Goal: Task Accomplishment & Management: Manage account settings

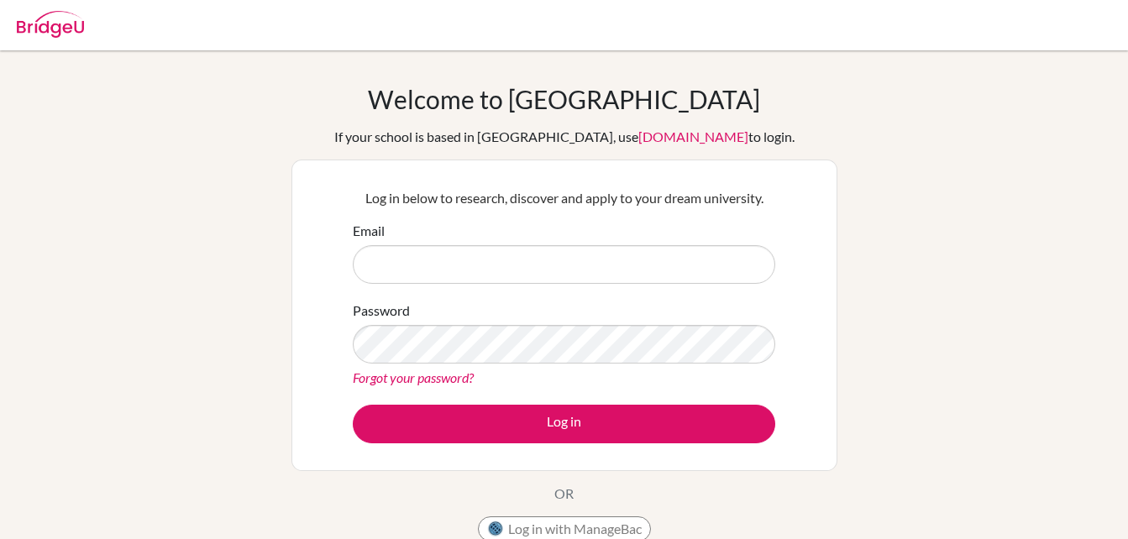
scroll to position [146, 0]
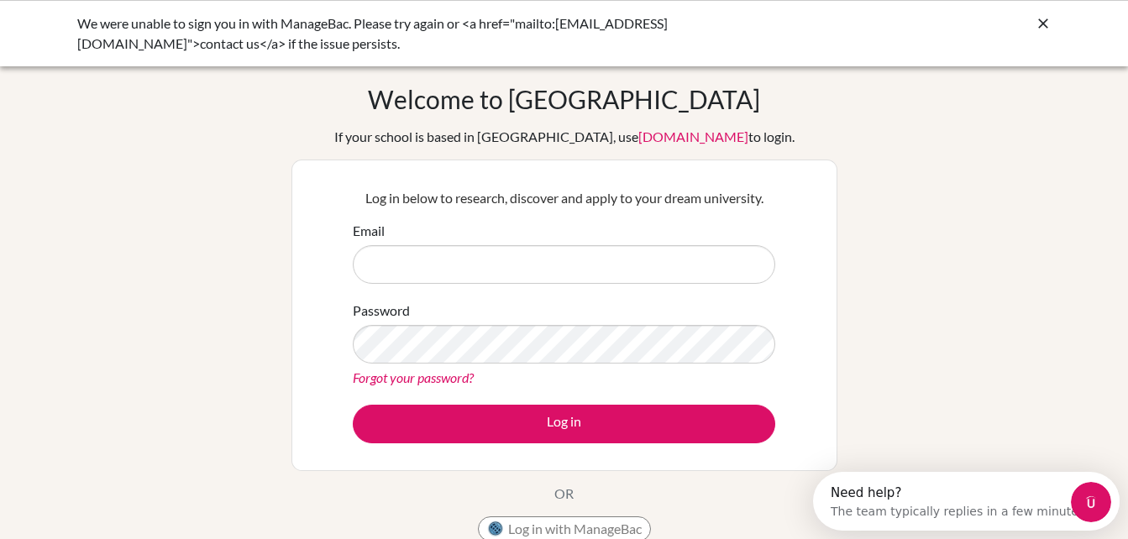
click at [500, 279] on input "Email" at bounding box center [564, 264] width 422 height 39
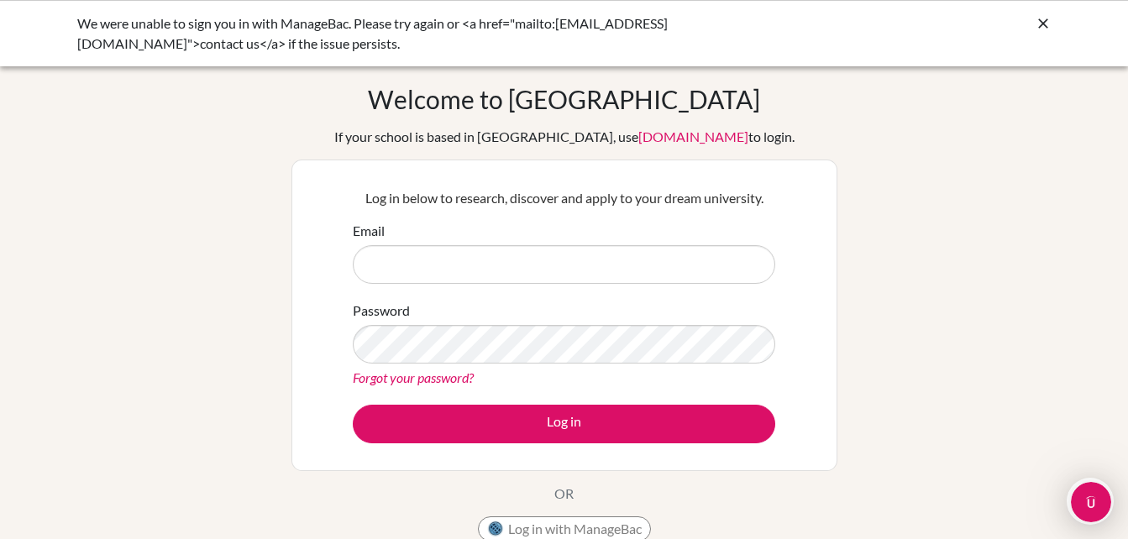
type input "[EMAIL_ADDRESS][DOMAIN_NAME]"
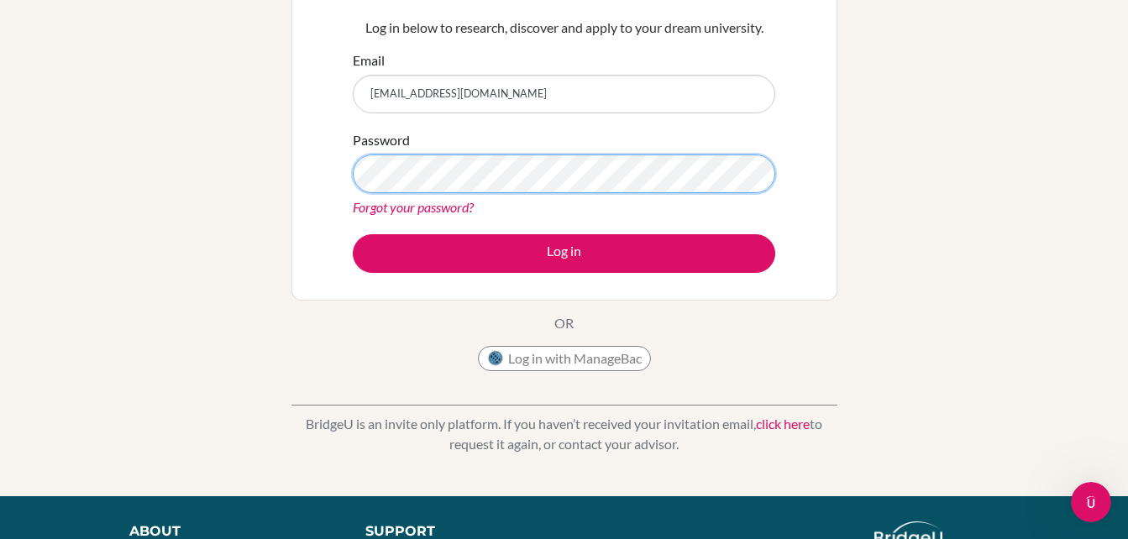
scroll to position [328, 0]
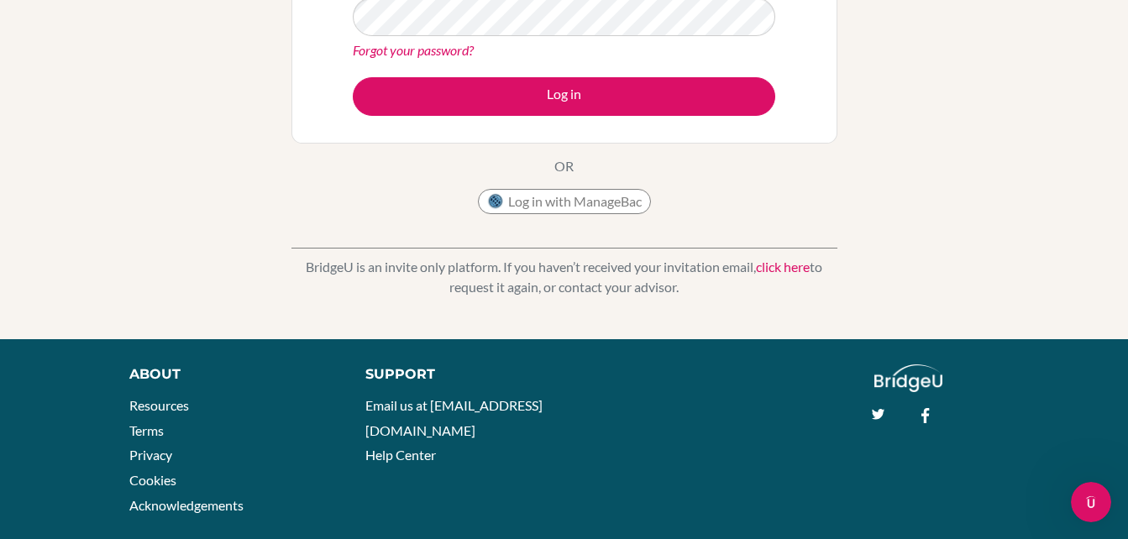
click at [790, 268] on link "click here" at bounding box center [783, 267] width 54 height 16
